Goal: Task Accomplishment & Management: Complete application form

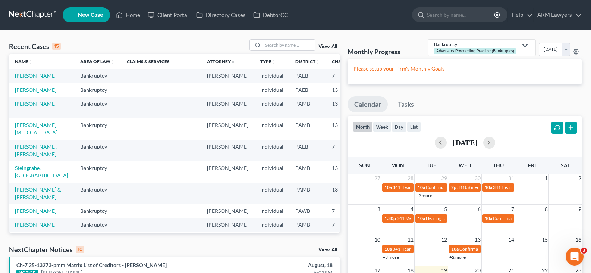
click at [338, 43] on div "View All" at bounding box center [294, 45] width 91 height 12
click at [336, 44] on div "View All" at bounding box center [294, 45] width 91 height 12
click at [332, 45] on link "View All" at bounding box center [327, 46] width 19 height 5
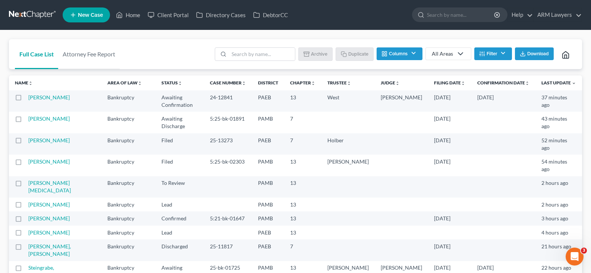
click at [502, 54] on button "Filter" at bounding box center [493, 53] width 38 height 13
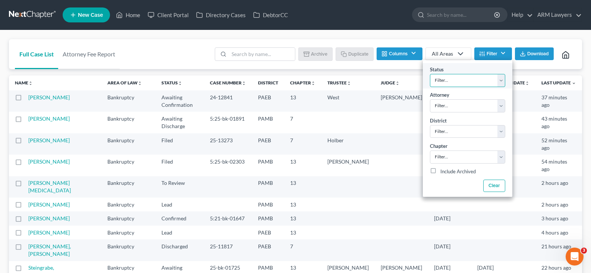
click at [458, 76] on select "Filter... Answer Due Awaiting Confirmation Awaiting Discharge Confirmed Could N…" at bounding box center [467, 80] width 75 height 13
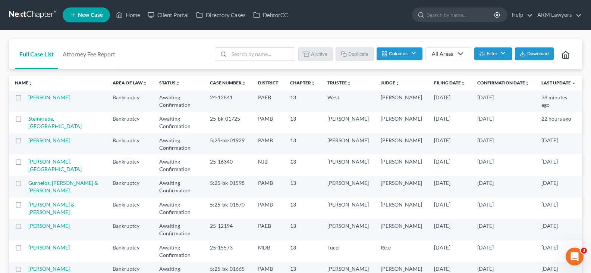
click at [498, 82] on link "Confirmation Date unfold_more expand_more expand_less" at bounding box center [503, 83] width 52 height 6
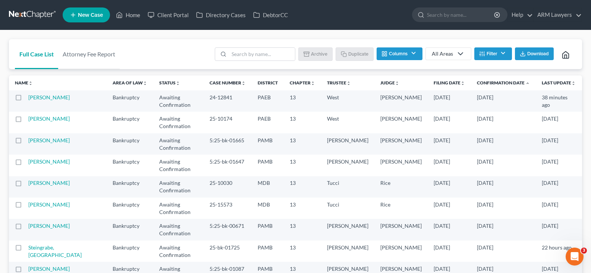
click at [496, 59] on button "Filter" at bounding box center [493, 53] width 38 height 13
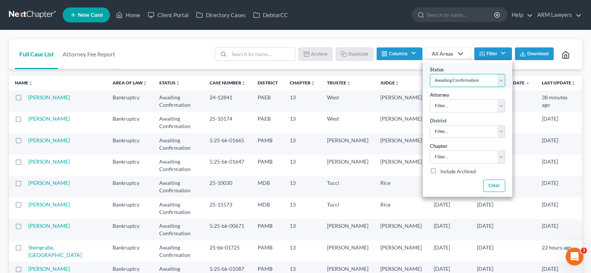
click at [484, 81] on select "Filter... Answer Due Awaiting Confirmation Awaiting Discharge Confirmed Could N…" at bounding box center [467, 80] width 75 height 13
click at [430, 74] on select "Filter... Answer Due Awaiting Confirmation Awaiting Discharge Confirmed Could N…" at bounding box center [467, 80] width 75 height 13
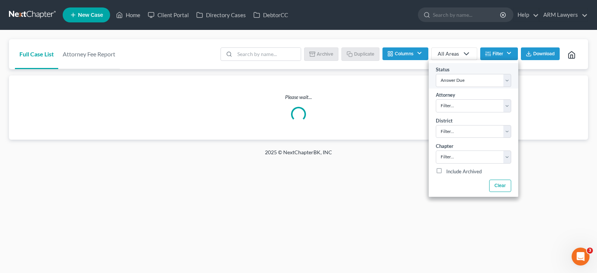
click at [483, 73] on div "Status Filter... Answer Due Awaiting Confirmation Awaiting Discharge Confirmed …" at bounding box center [474, 75] width 90 height 25
click at [479, 81] on select "Filter... Answer Due Awaiting Confirmation Awaiting Discharge Confirmed Could N…" at bounding box center [473, 80] width 75 height 13
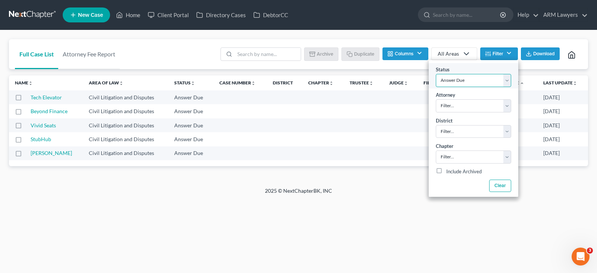
select select "1"
click at [479, 81] on select "Filter... Answer Due Awaiting Confirmation Awaiting Discharge Confirmed Could N…" at bounding box center [473, 80] width 75 height 13
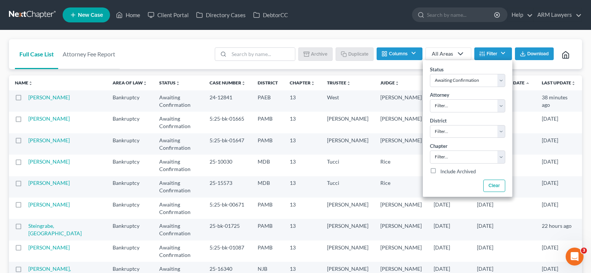
click at [310, 34] on div "Full Case List Attorney Fee Report Batch Download Archive Un-archive Duplicate …" at bounding box center [295, 223] width 591 height 387
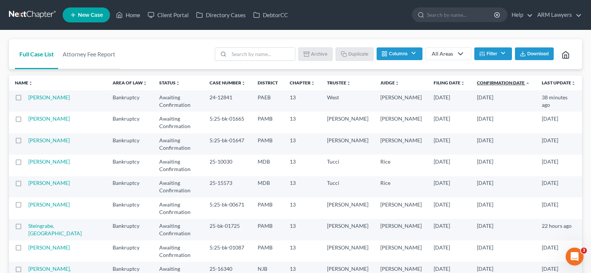
click at [489, 81] on link "Confirmation Date unfold_more expand_more expand_less" at bounding box center [503, 83] width 53 height 6
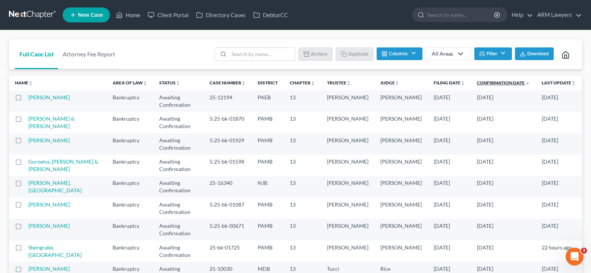
click at [484, 82] on link "Confirmation Date unfold_more expand_more expand_less" at bounding box center [503, 83] width 53 height 6
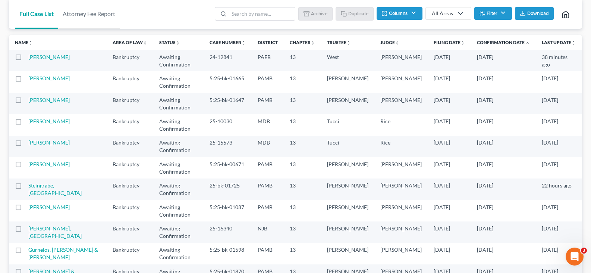
scroll to position [53, 0]
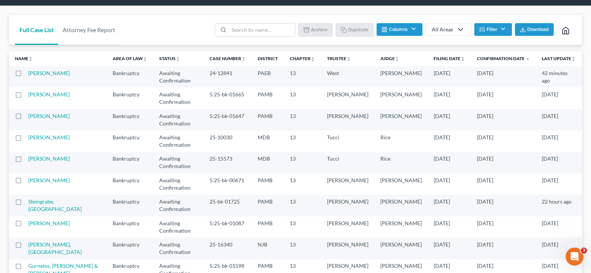
scroll to position [37, 0]
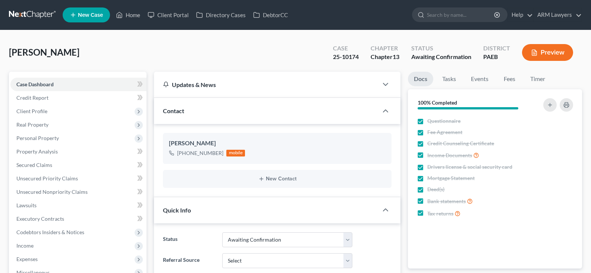
select select "1"
drag, startPoint x: 50, startPoint y: 107, endPoint x: 54, endPoint y: 114, distance: 8.2
click at [50, 107] on span "Client Profile" at bounding box center [78, 110] width 136 height 13
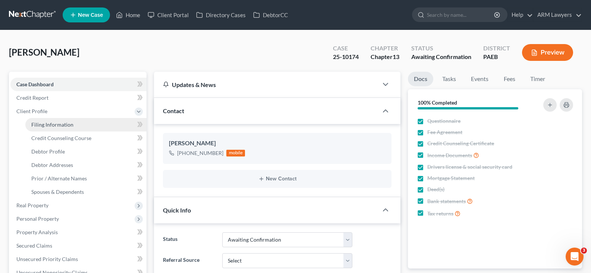
click at [62, 126] on span "Filing Information" at bounding box center [52, 124] width 42 height 6
select select "1"
select select "0"
select select "3"
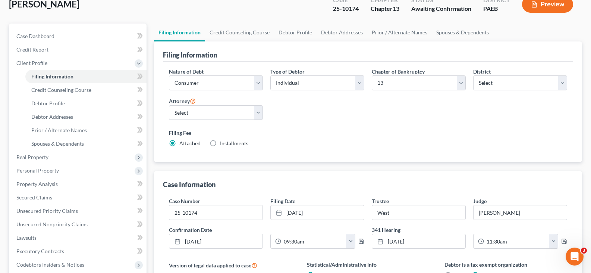
scroll to position [149, 0]
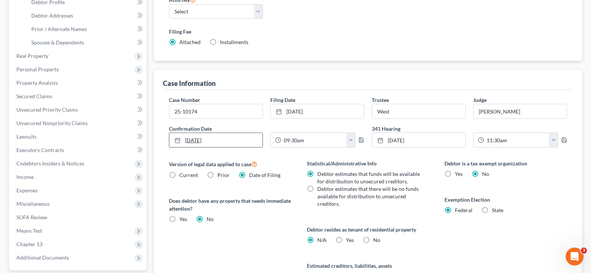
click at [216, 142] on link "8/21/2025" at bounding box center [215, 140] width 93 height 14
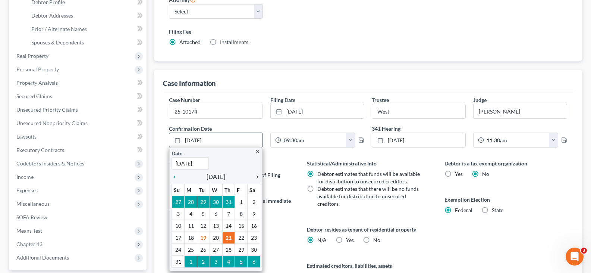
click at [258, 179] on icon "chevron_right" at bounding box center [256, 177] width 10 height 6
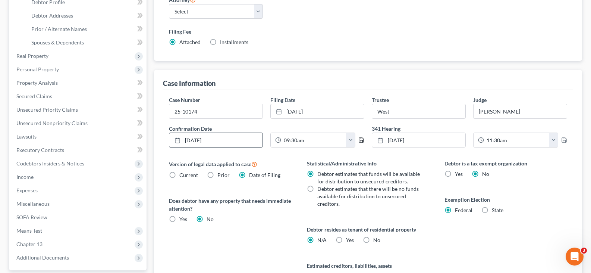
click at [361, 141] on icon "button" at bounding box center [361, 140] width 6 height 6
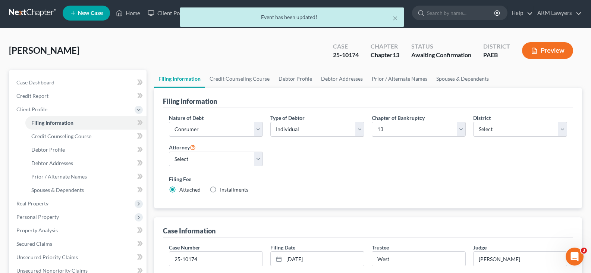
scroll to position [0, 0]
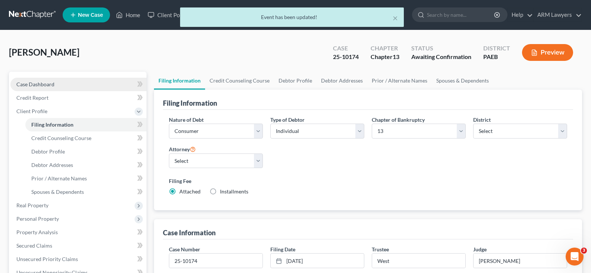
click at [65, 78] on link "Case Dashboard" at bounding box center [78, 84] width 136 height 13
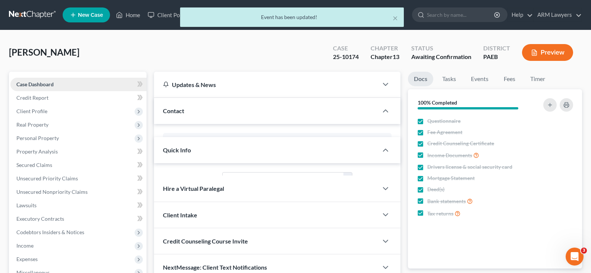
click at [63, 82] on link "Case Dashboard" at bounding box center [78, 84] width 136 height 13
